Goal: Transaction & Acquisition: Book appointment/travel/reservation

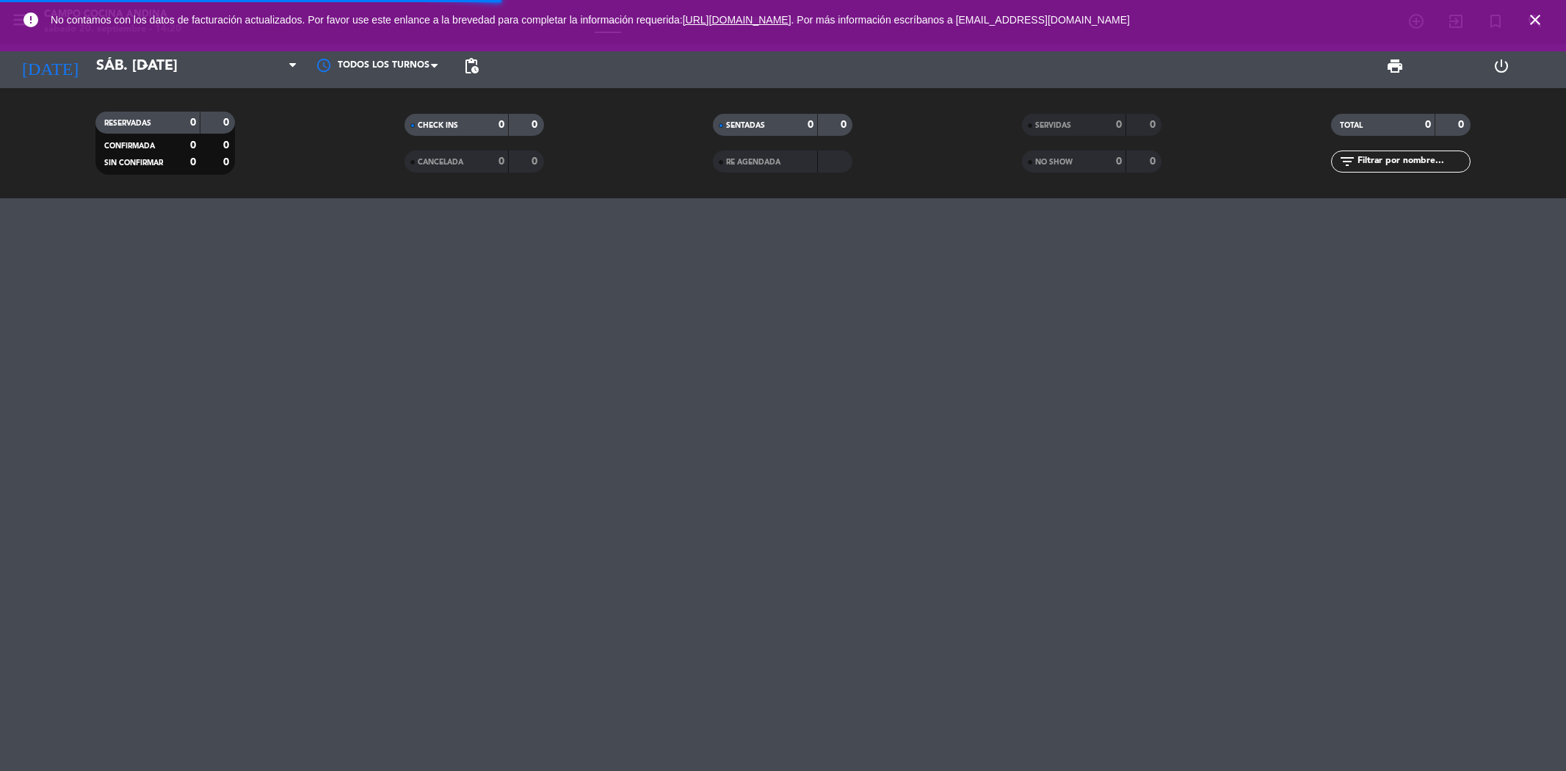
click at [129, 67] on input "sáb. [DATE]" at bounding box center [182, 66] width 187 height 32
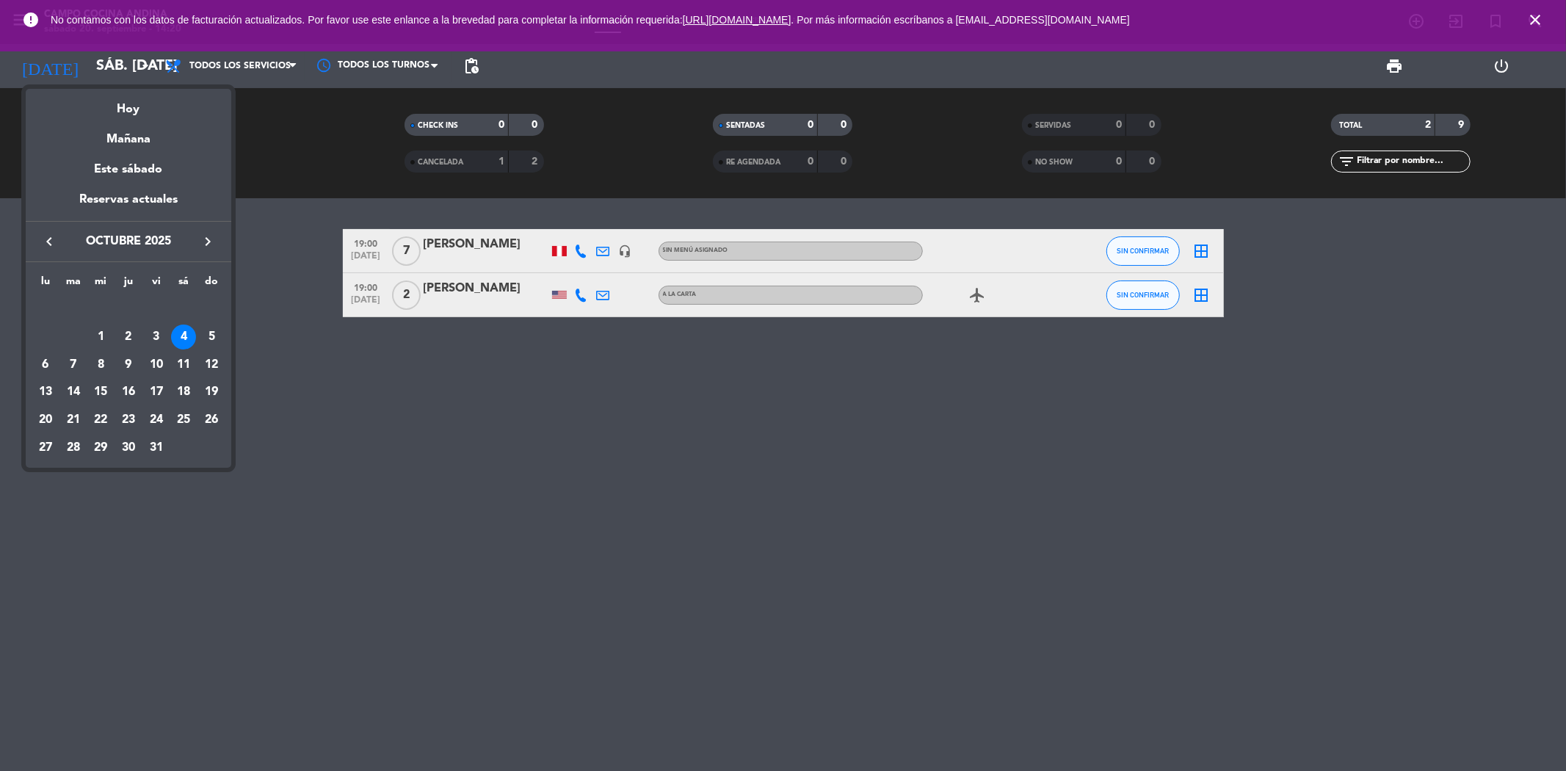
click at [1527, 17] on div at bounding box center [783, 385] width 1566 height 771
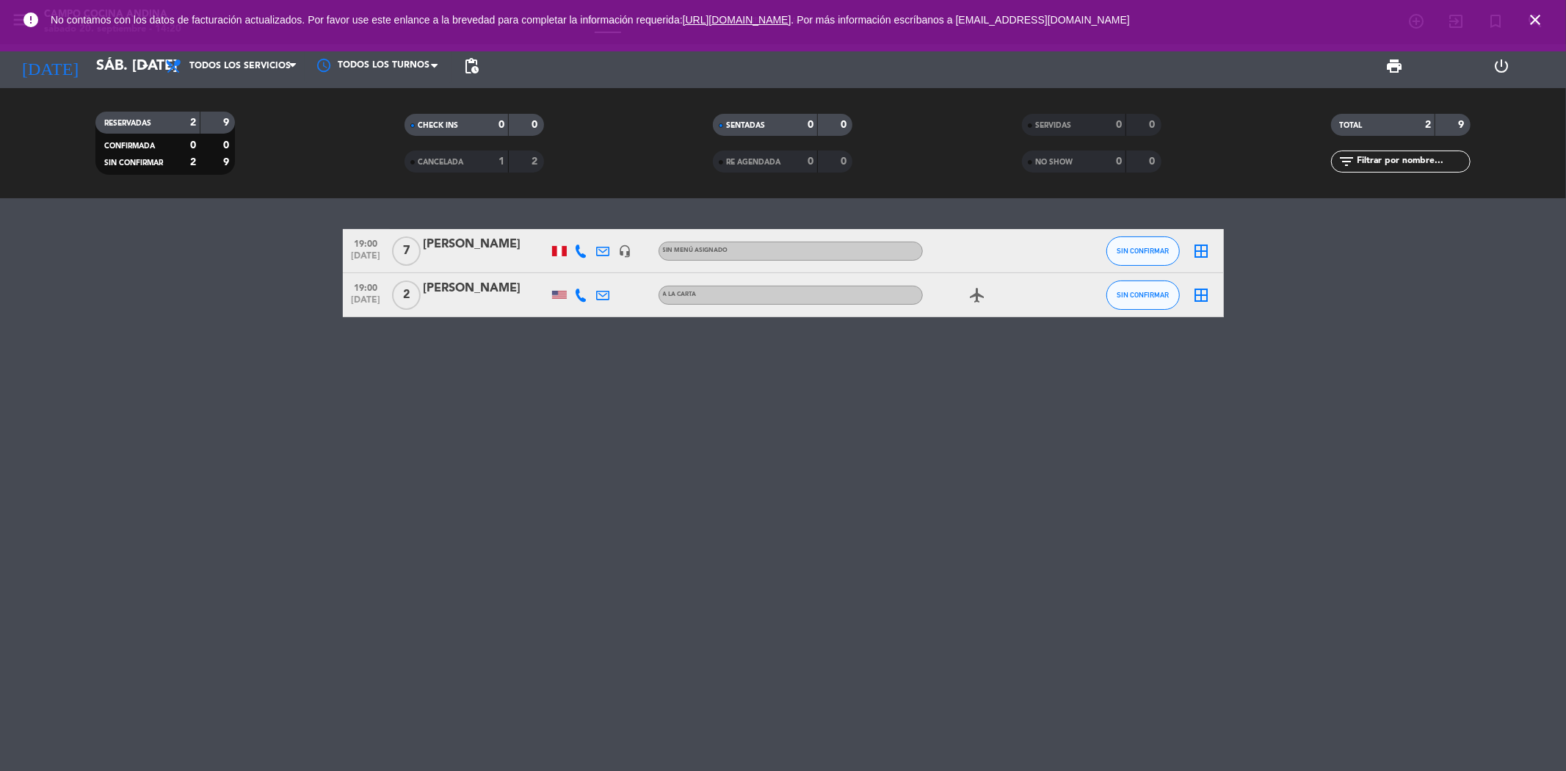
click at [1532, 17] on icon "close" at bounding box center [1536, 20] width 18 height 18
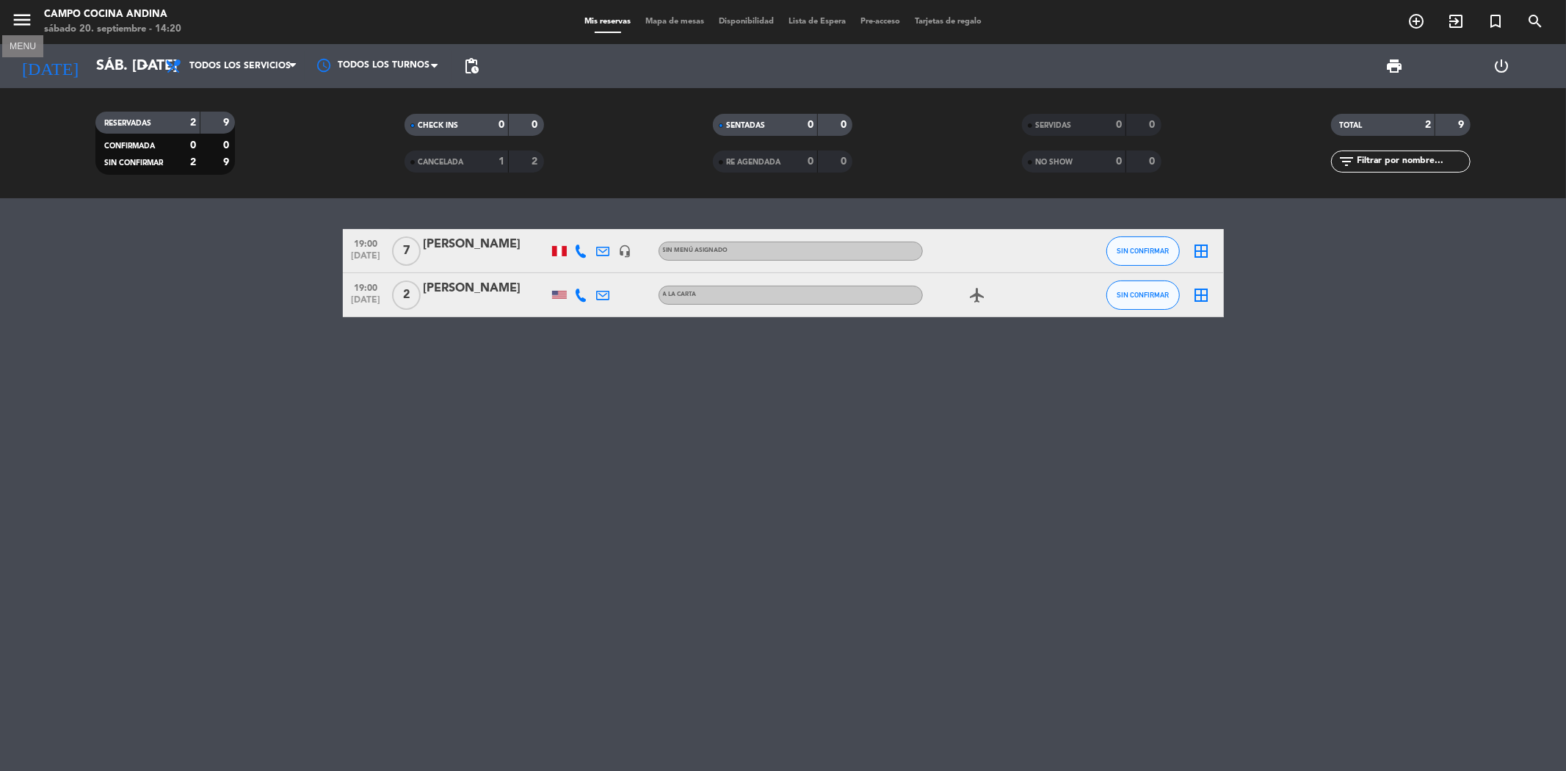
click at [18, 19] on icon "menu" at bounding box center [22, 20] width 22 height 22
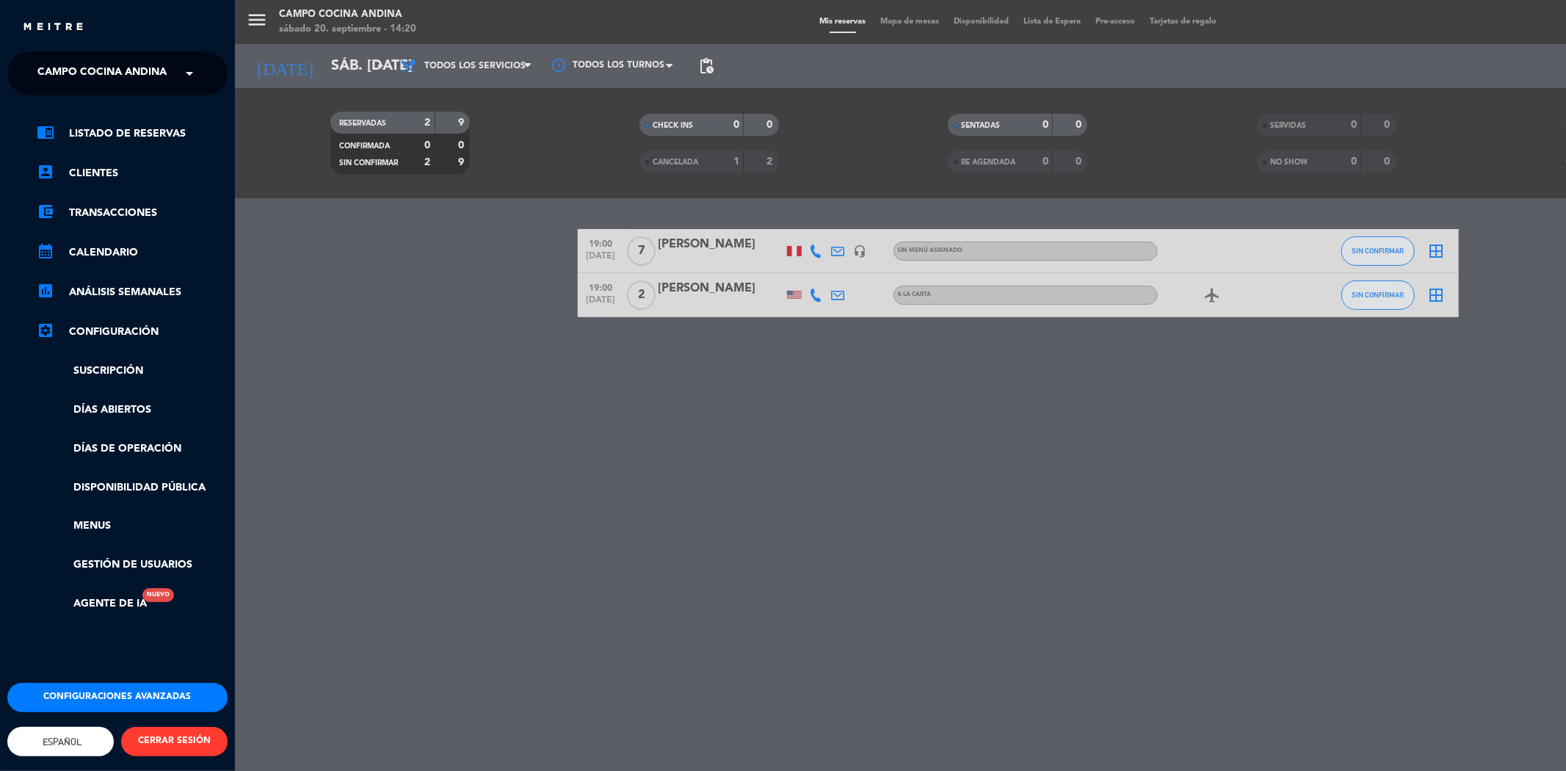
click at [185, 62] on span at bounding box center [193, 73] width 25 height 31
click at [152, 109] on span "Morena Peruvian Kitchen" at bounding box center [91, 113] width 152 height 17
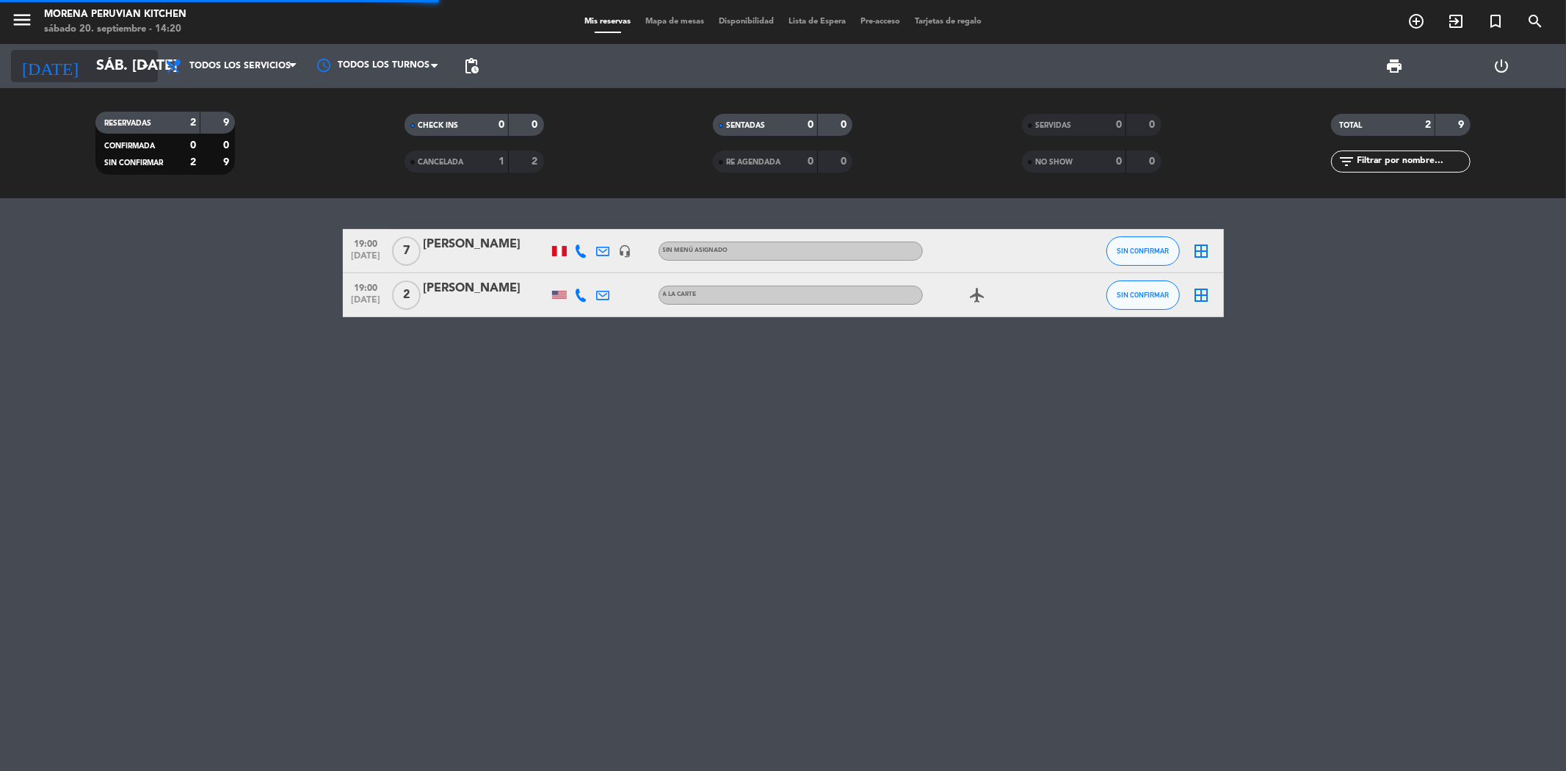
click at [150, 70] on icon "arrow_drop_down" at bounding box center [146, 66] width 18 height 18
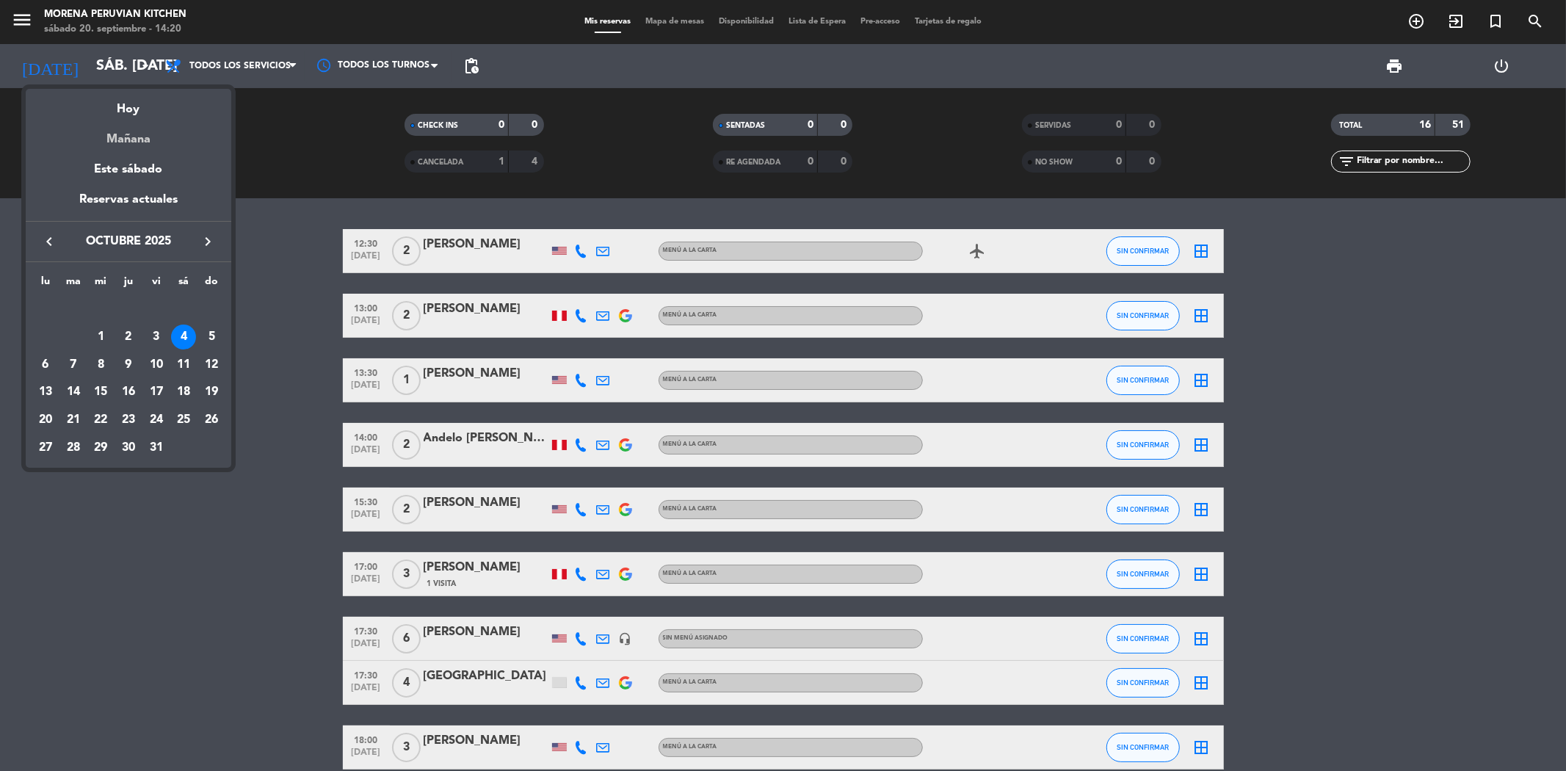
click at [136, 133] on div "Mañana" at bounding box center [129, 134] width 206 height 30
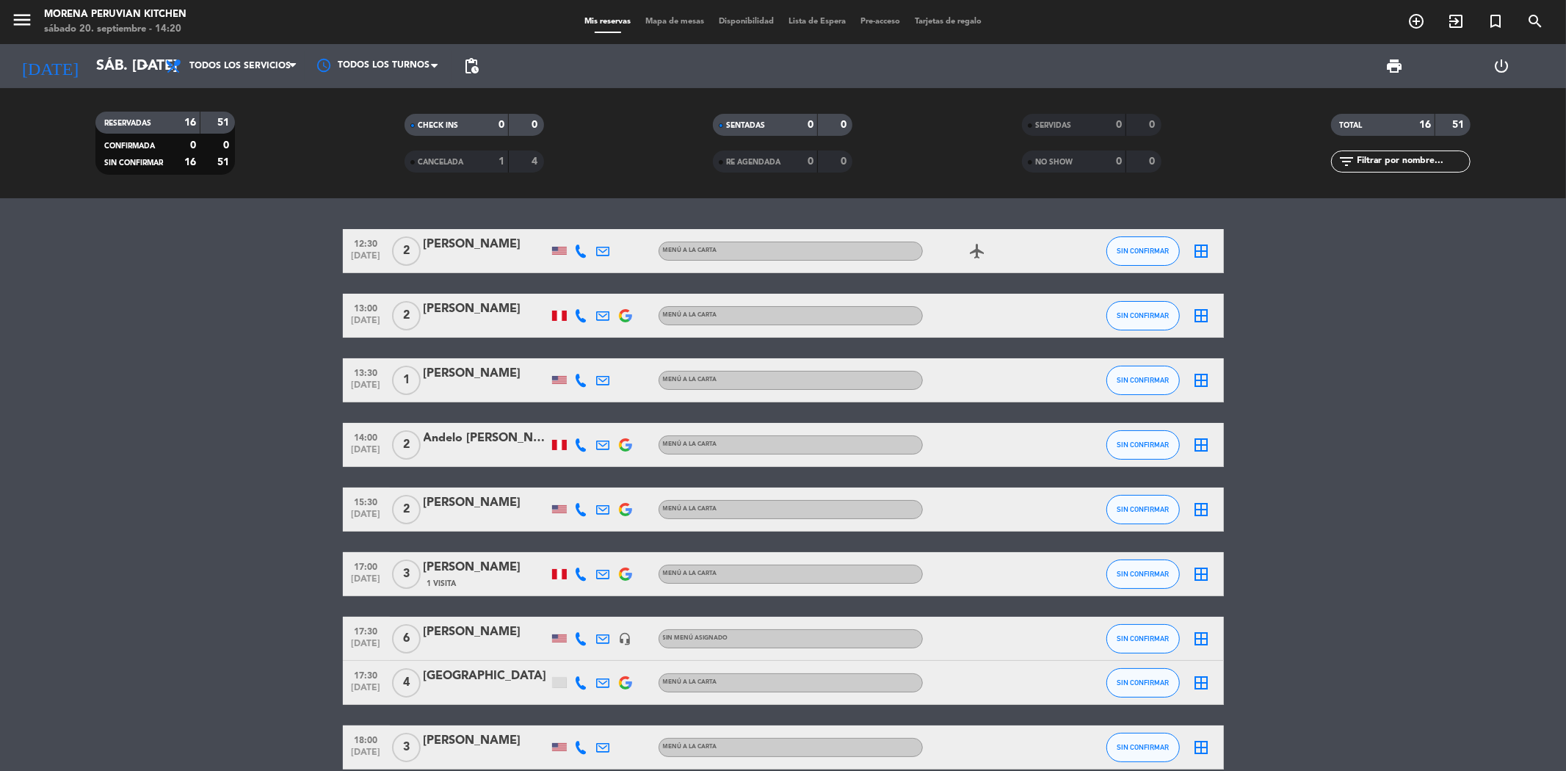
type input "dom. [DATE]"
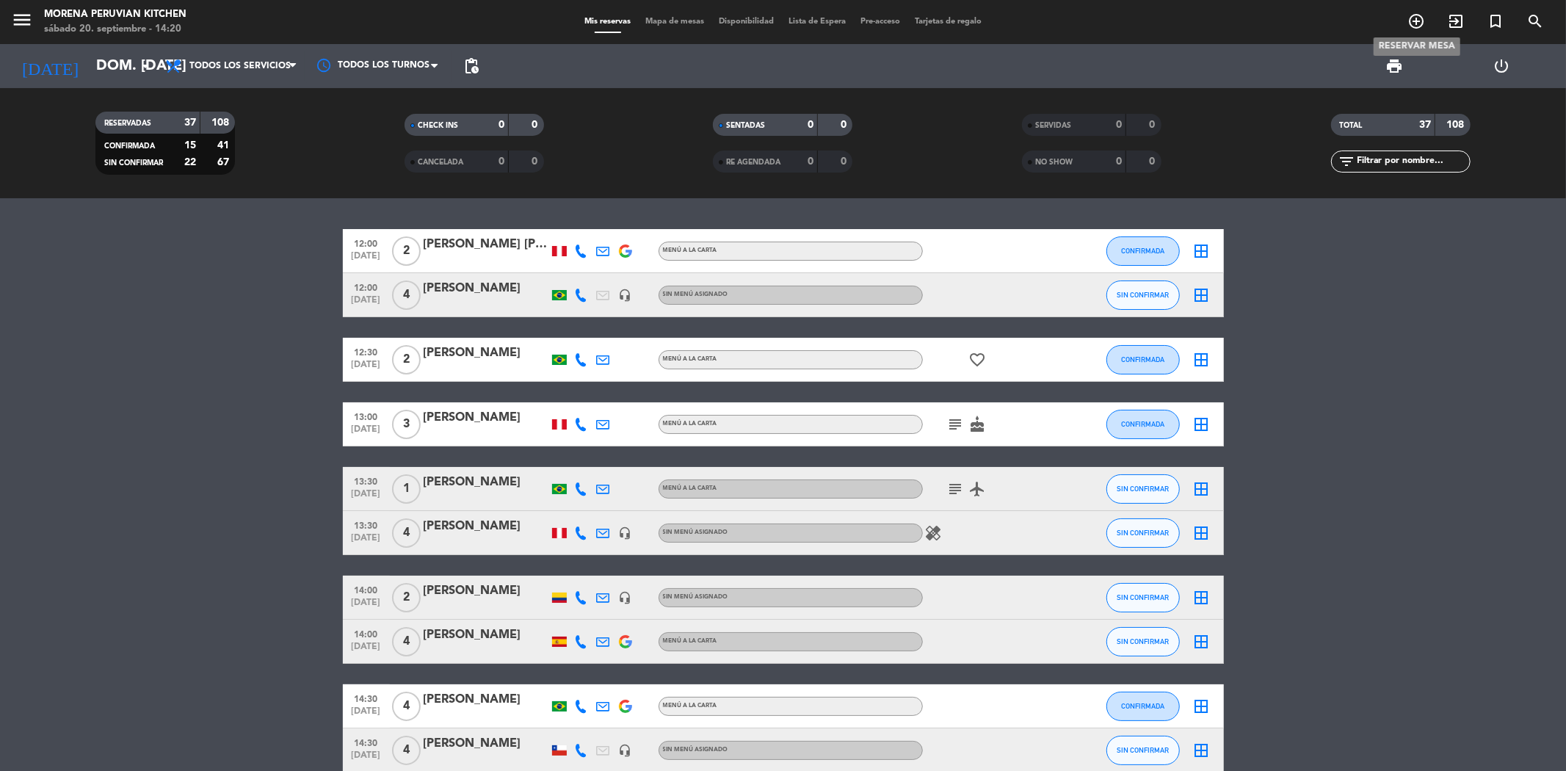
click at [1417, 27] on icon "add_circle_outline" at bounding box center [1417, 21] width 18 height 18
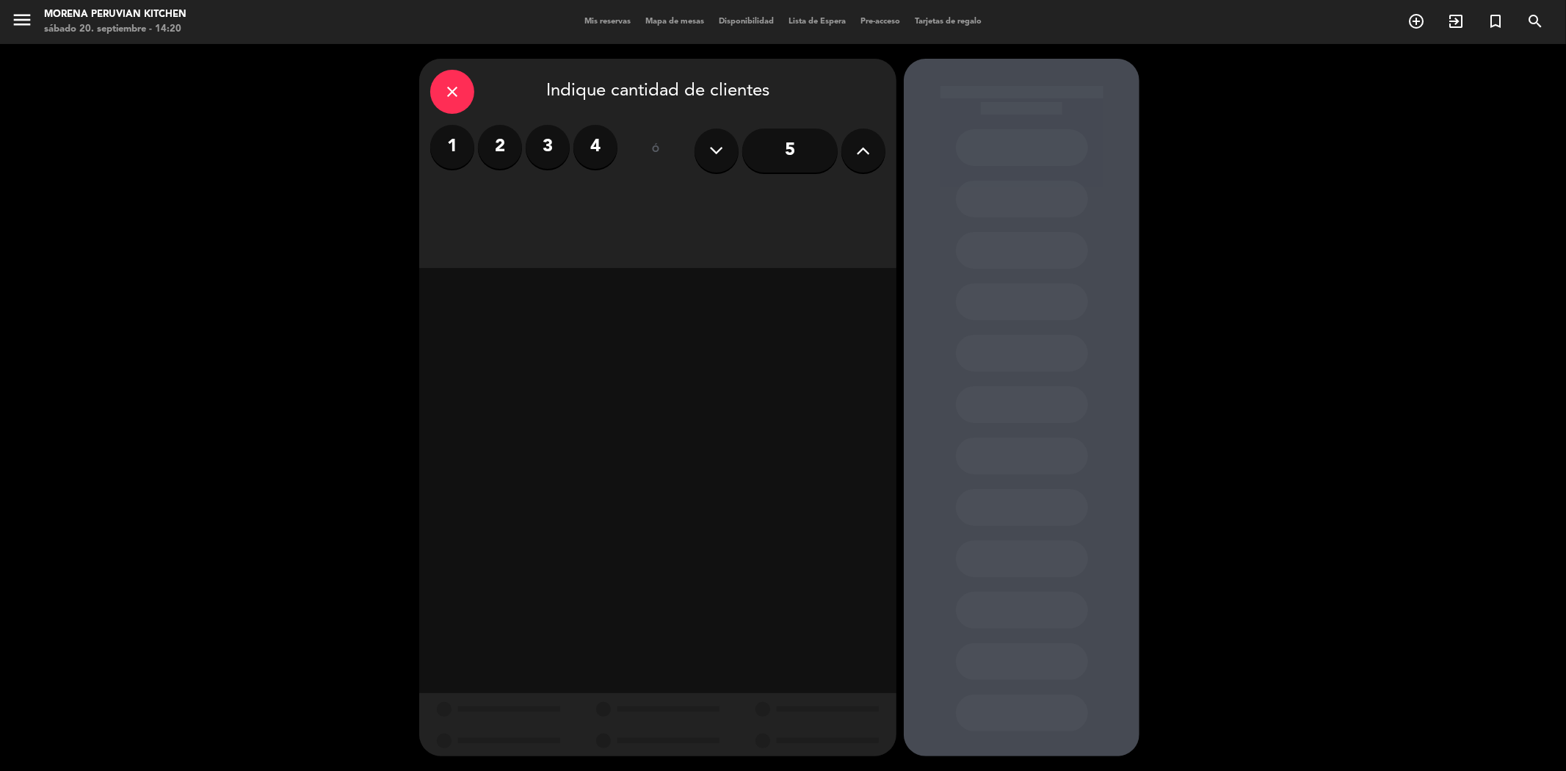
click at [861, 150] on icon at bounding box center [864, 151] width 14 height 22
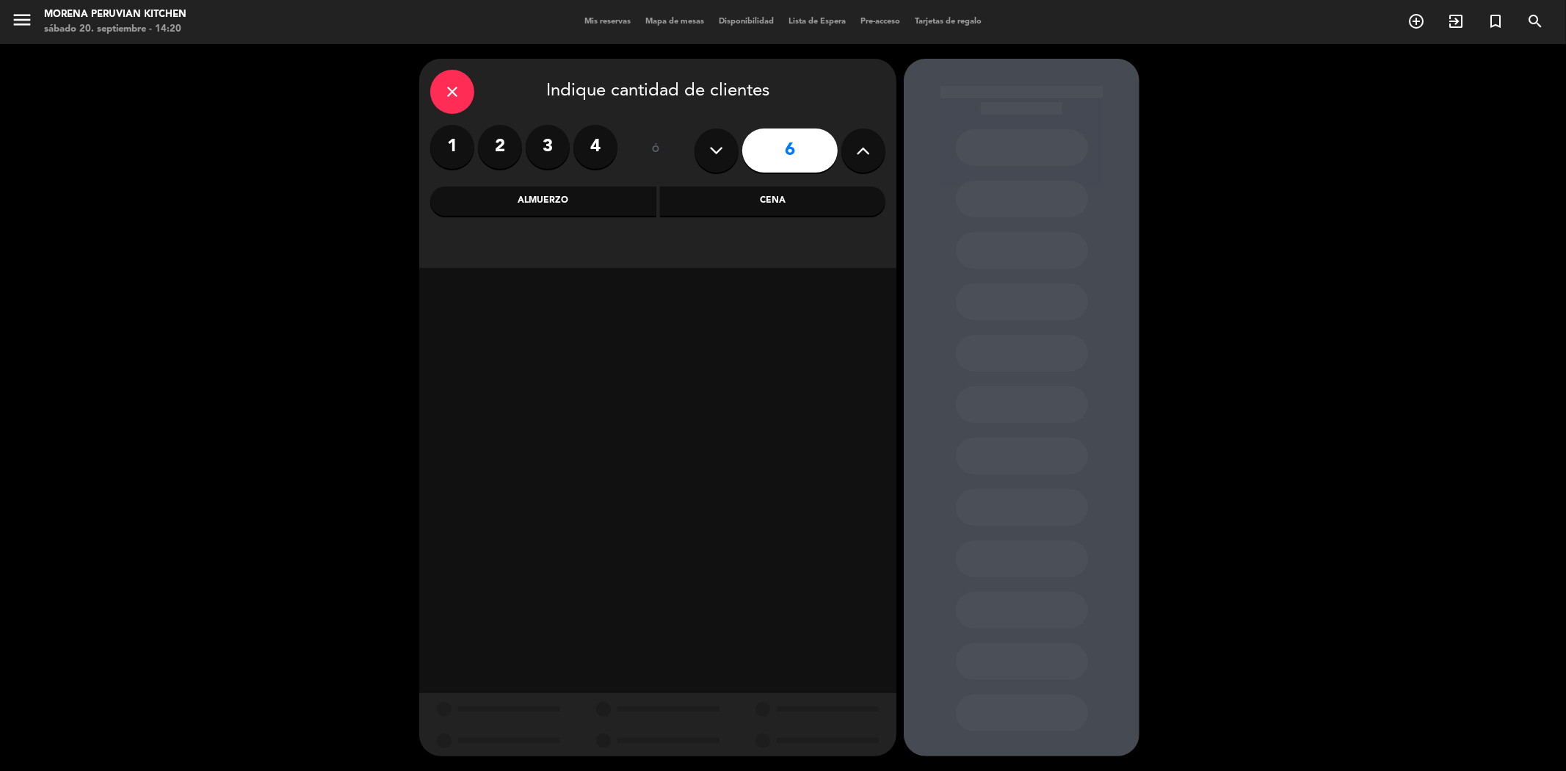
click at [861, 150] on icon at bounding box center [864, 151] width 14 height 22
type input "7"
click at [621, 203] on div "Almuerzo" at bounding box center [543, 201] width 226 height 29
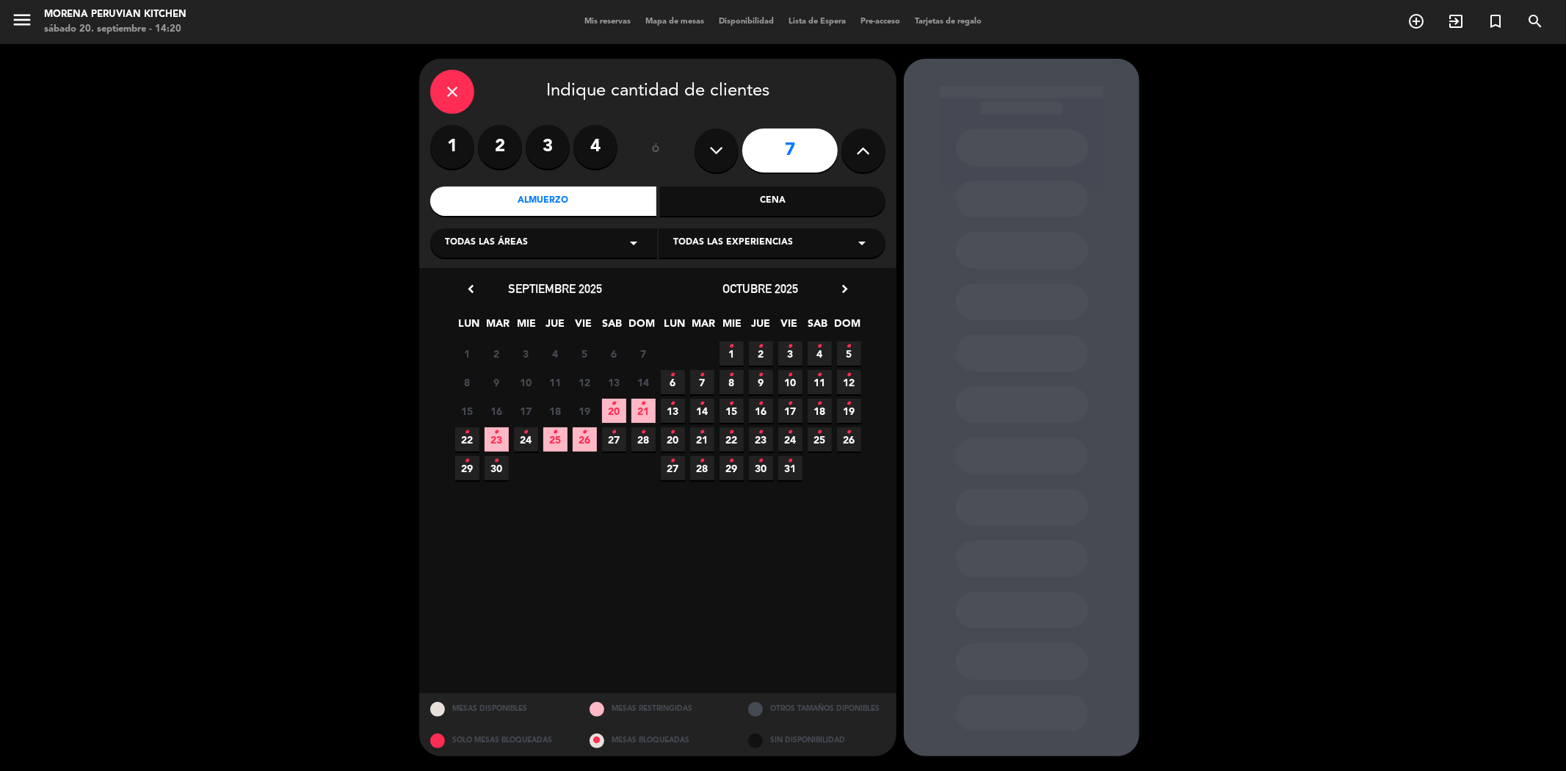
click at [643, 415] on span "21 •" at bounding box center [644, 411] width 24 height 24
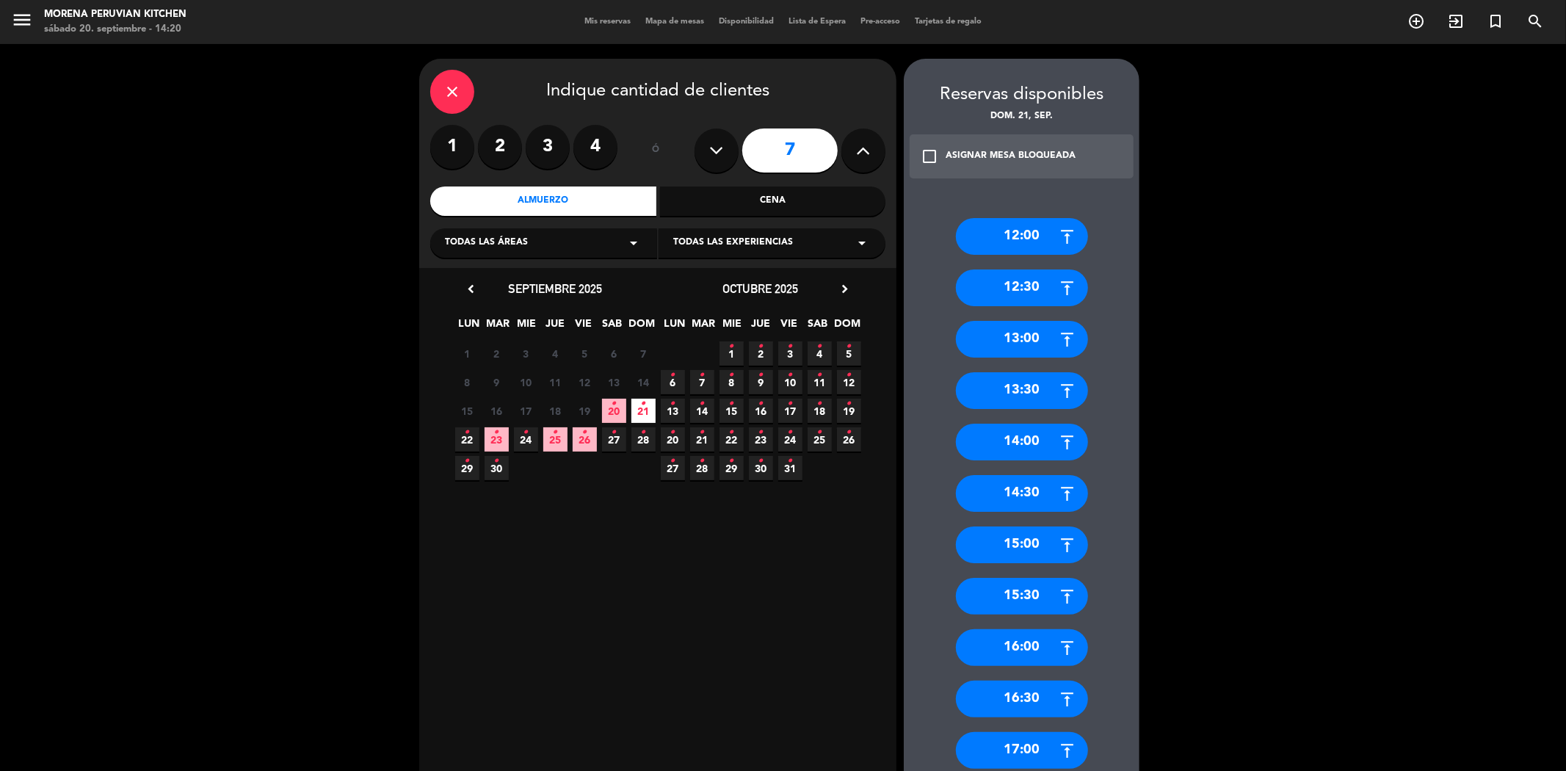
click at [1035, 335] on div "13:00" at bounding box center [1022, 339] width 132 height 37
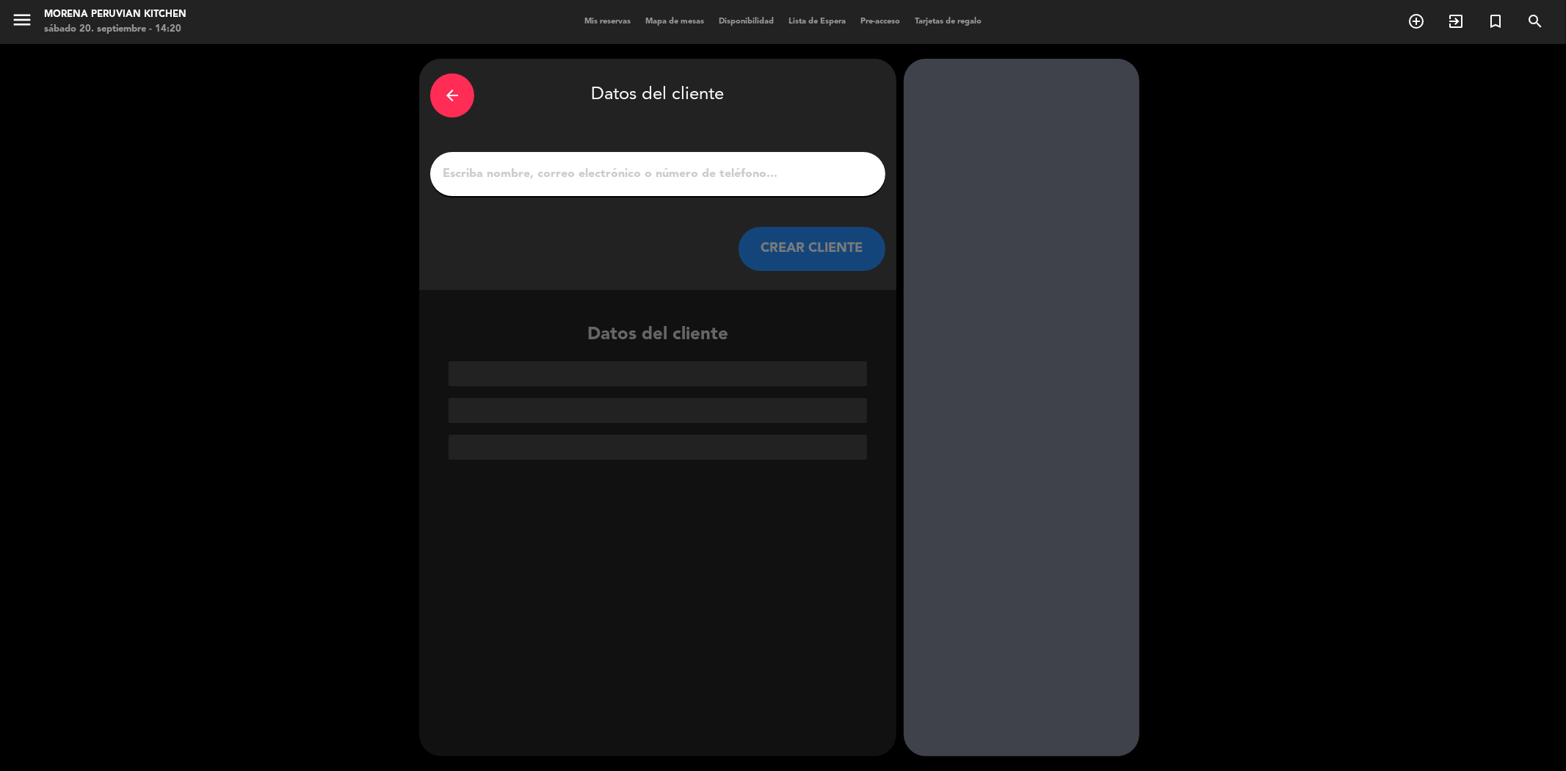
click at [773, 181] on input "1" at bounding box center [657, 174] width 433 height 21
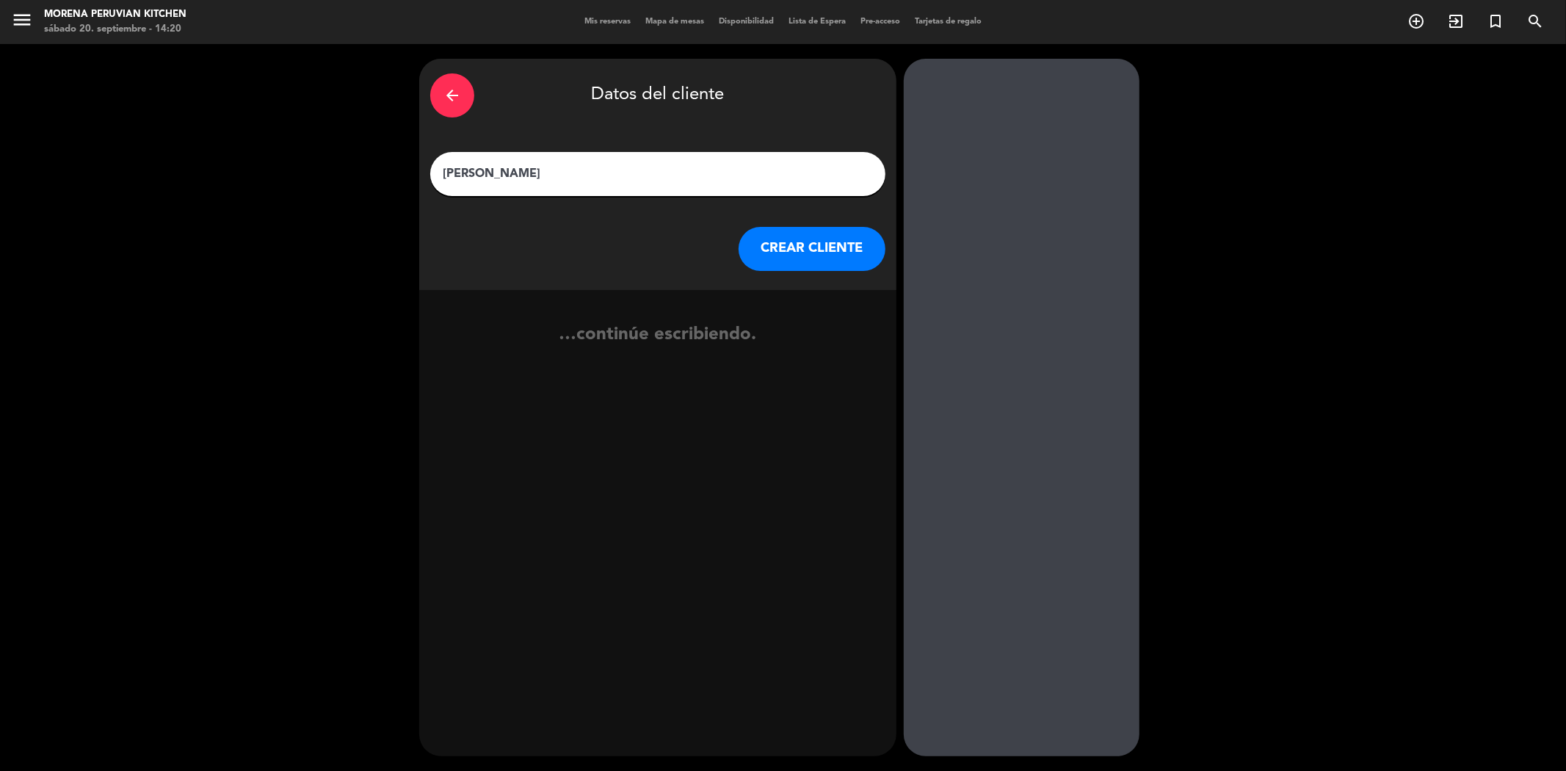
type input "[PERSON_NAME]"
click at [812, 237] on button "CREAR CLIENTE" at bounding box center [812, 249] width 147 height 44
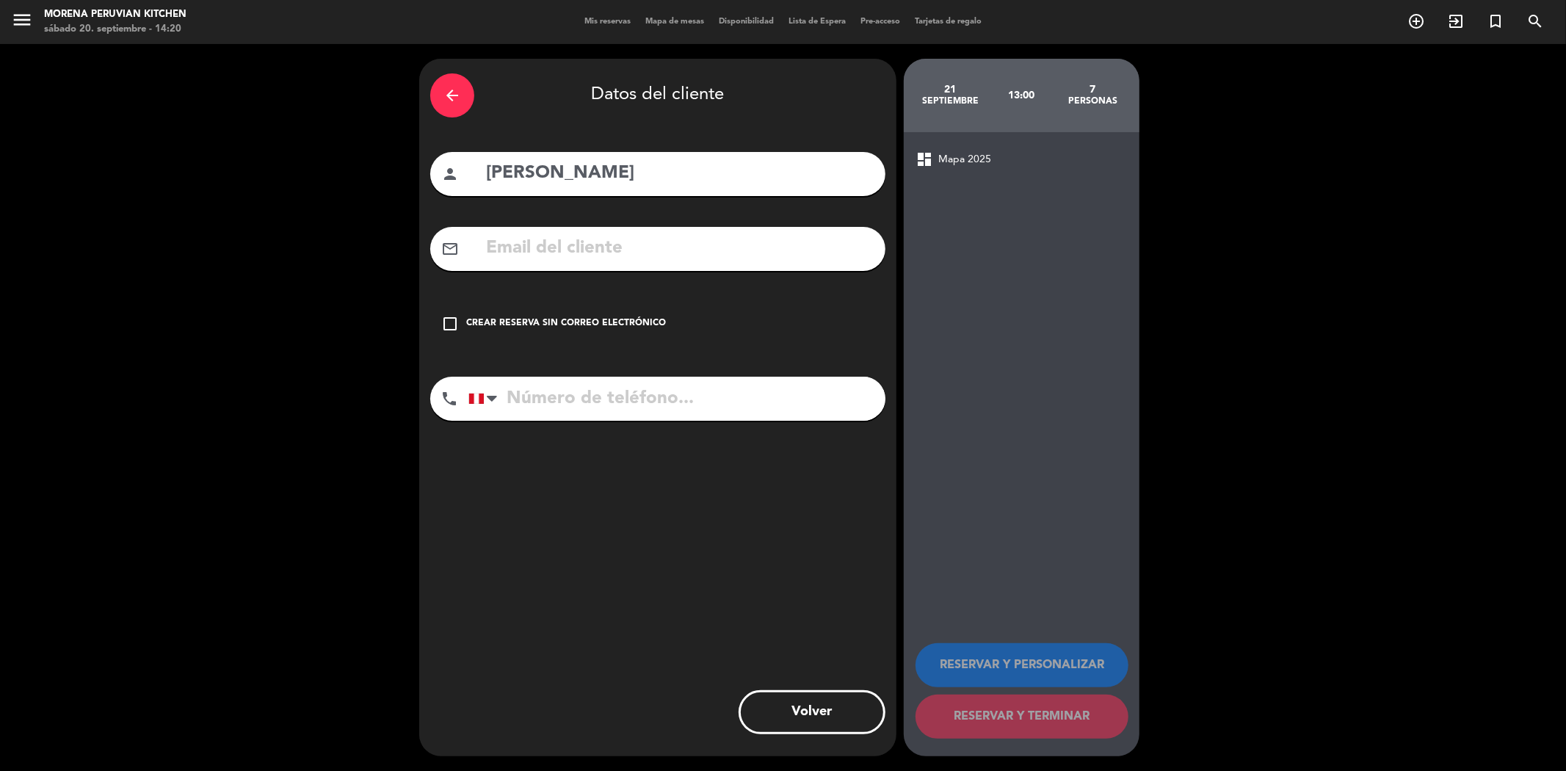
click at [559, 318] on div "Crear reserva sin correo electrónico" at bounding box center [566, 324] width 200 height 15
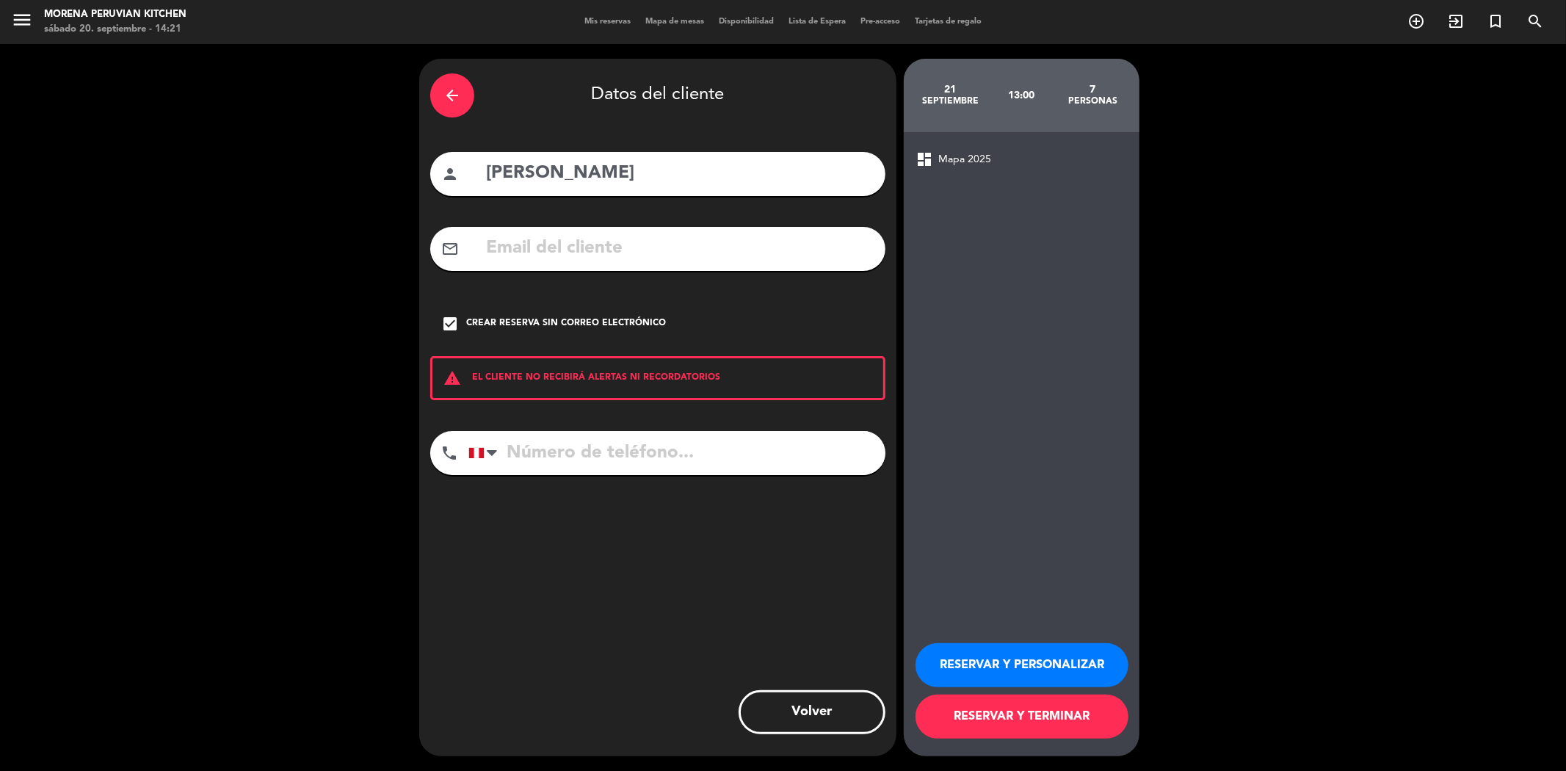
click at [577, 175] on input "[PERSON_NAME]" at bounding box center [680, 174] width 390 height 30
type input "[PERSON_NAME]"
click at [585, 442] on input "tel" at bounding box center [677, 453] width 417 height 44
type input "946738909"
click at [1061, 712] on button "RESERVAR Y TERMINAR" at bounding box center [1022, 717] width 213 height 44
